Goal: Task Accomplishment & Management: Manage account settings

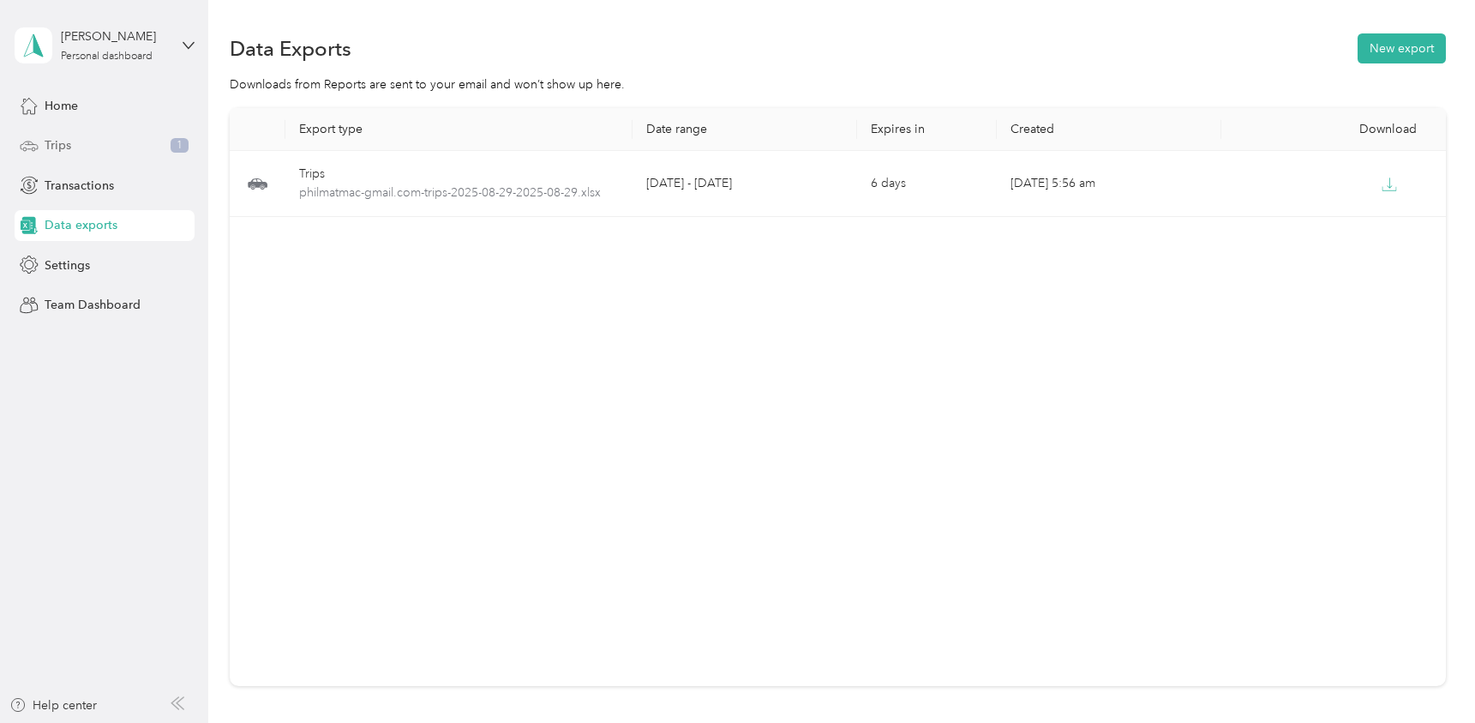
click at [62, 141] on span "Trips" at bounding box center [58, 145] width 27 height 18
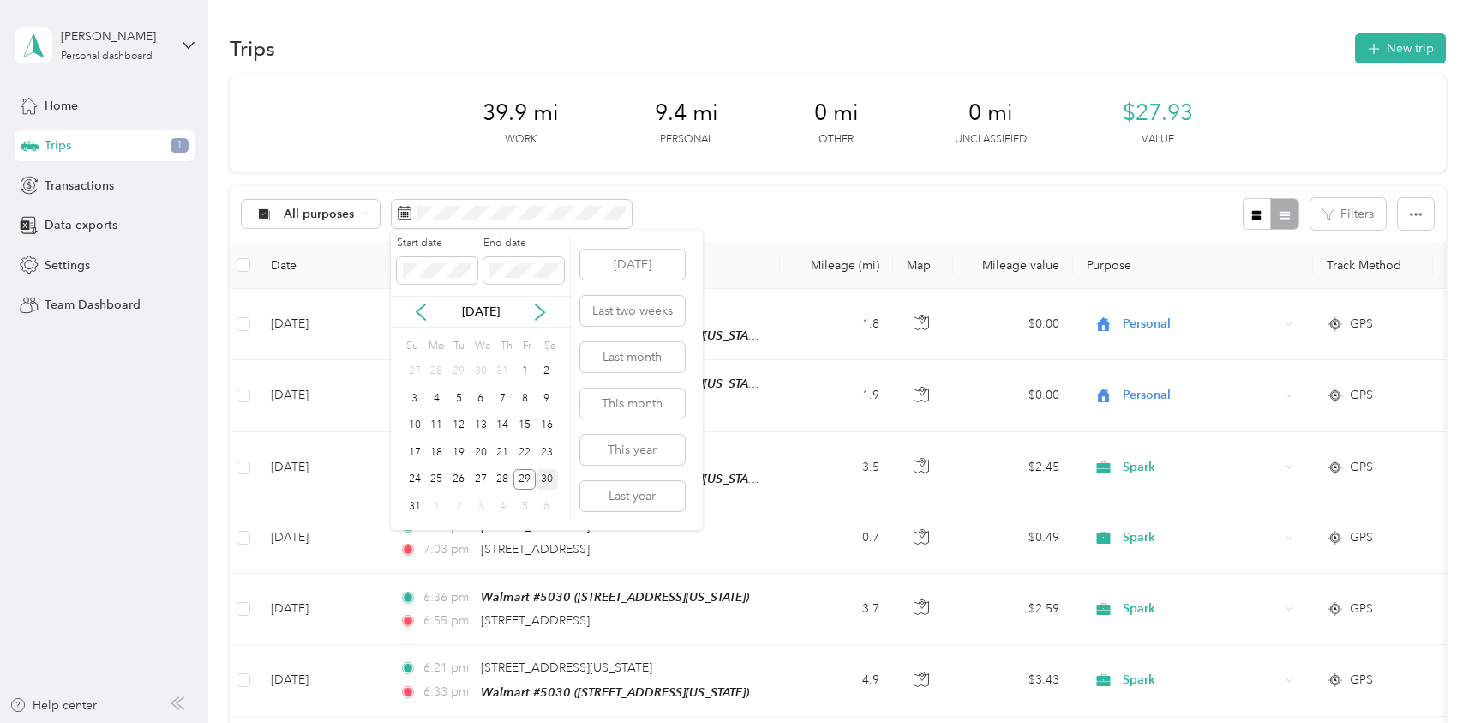
click at [547, 482] on div "30" at bounding box center [547, 479] width 22 height 21
click at [666, 266] on button "[DATE]" at bounding box center [632, 264] width 105 height 30
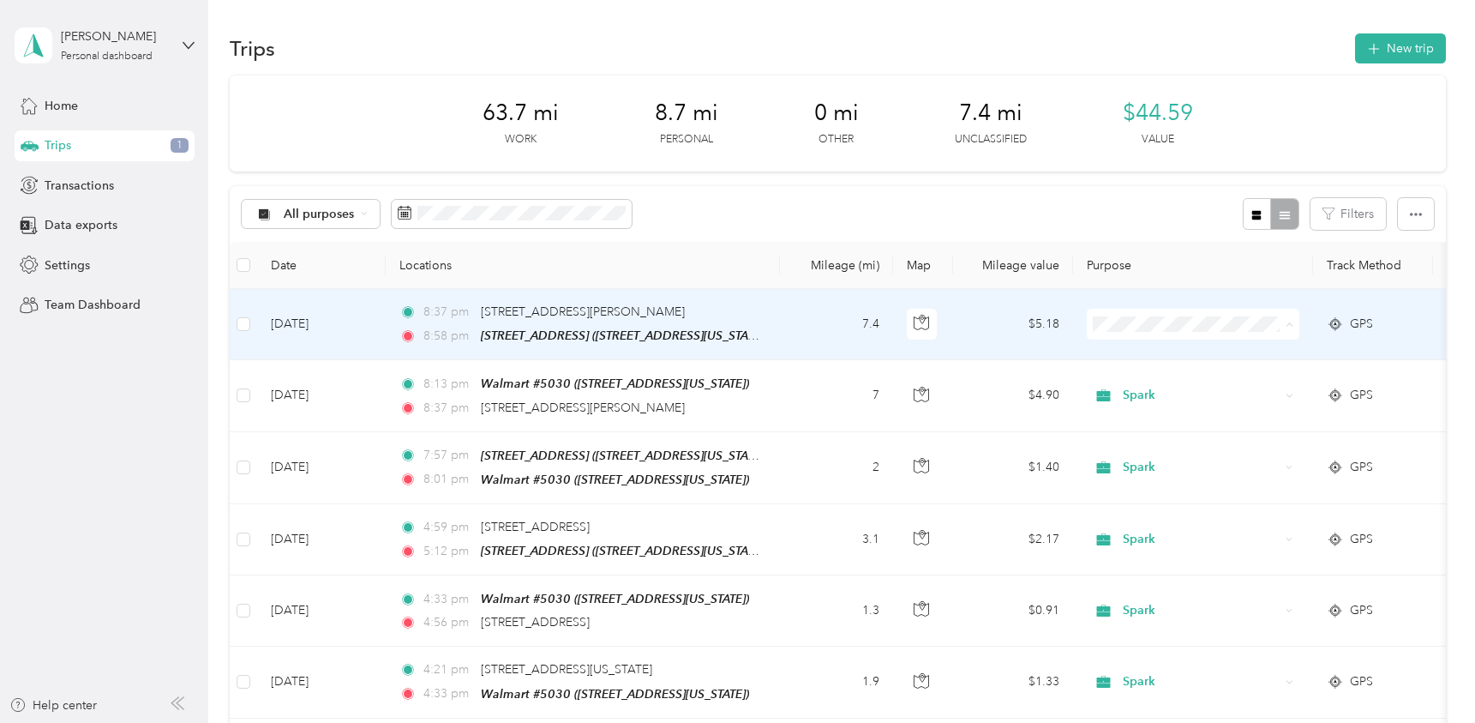
click at [1149, 443] on span "Spark" at bounding box center [1208, 446] width 159 height 18
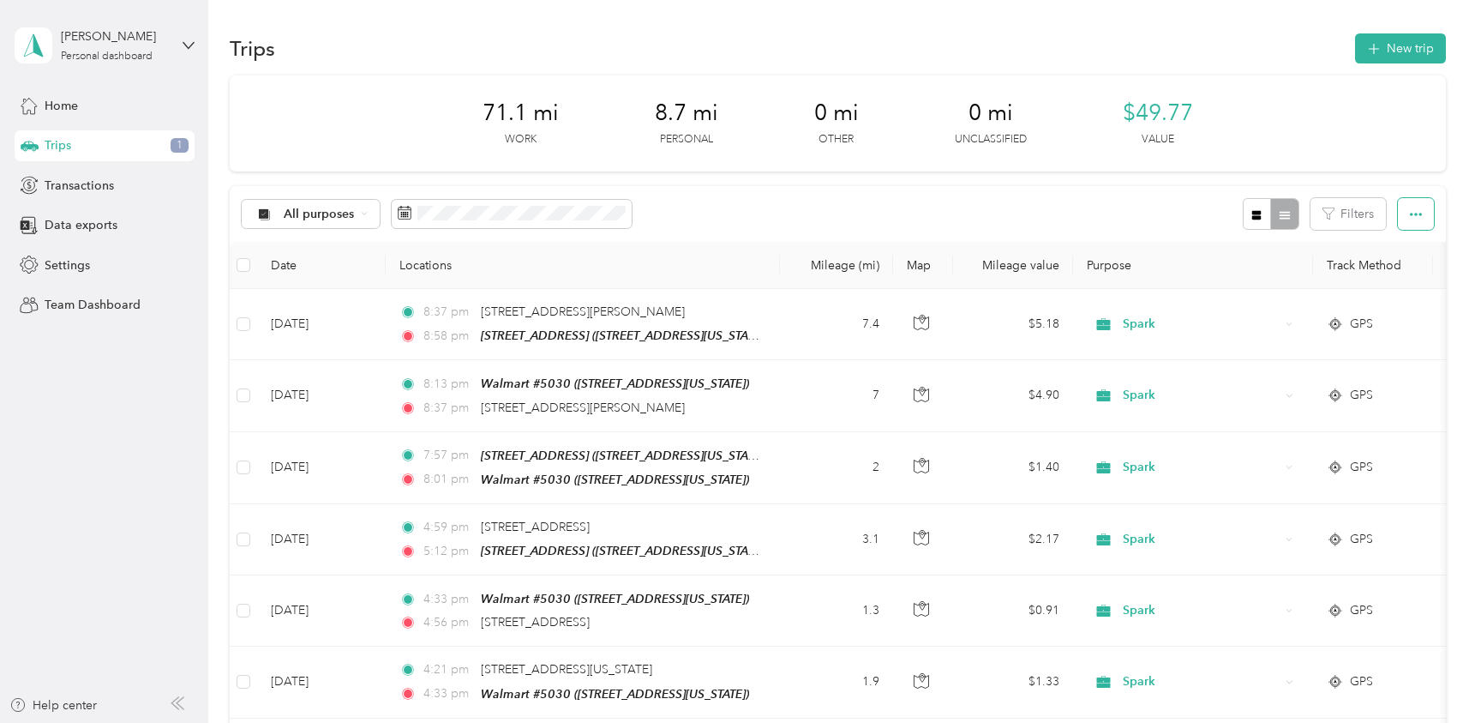
click at [1420, 216] on button "button" at bounding box center [1416, 214] width 36 height 32
click at [1379, 269] on li "Export" at bounding box center [1392, 276] width 71 height 30
click at [1396, 274] on span "Export" at bounding box center [1387, 276] width 36 height 15
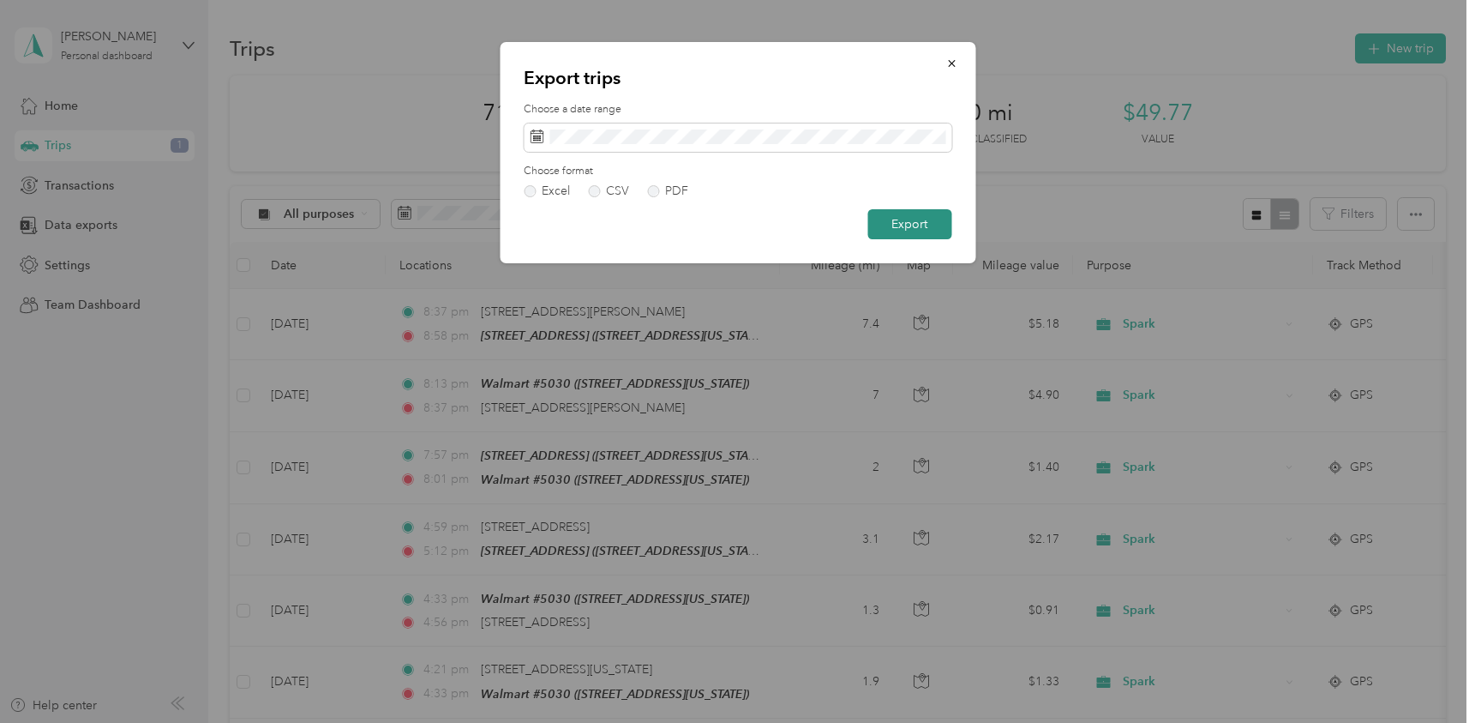
click at [884, 223] on button "Export" at bounding box center [909, 224] width 84 height 30
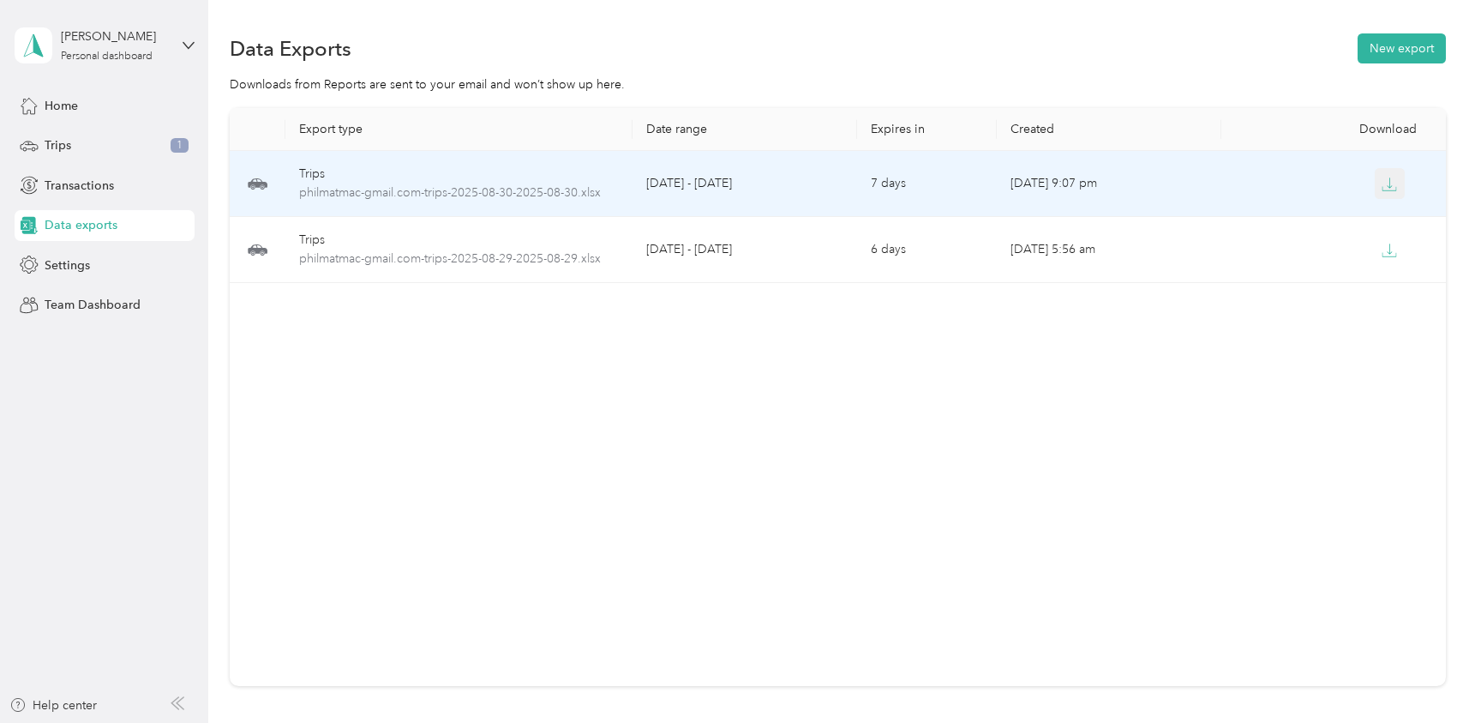
click at [1390, 187] on icon "button" at bounding box center [1389, 184] width 15 height 15
